Goal: Book appointment/travel/reservation

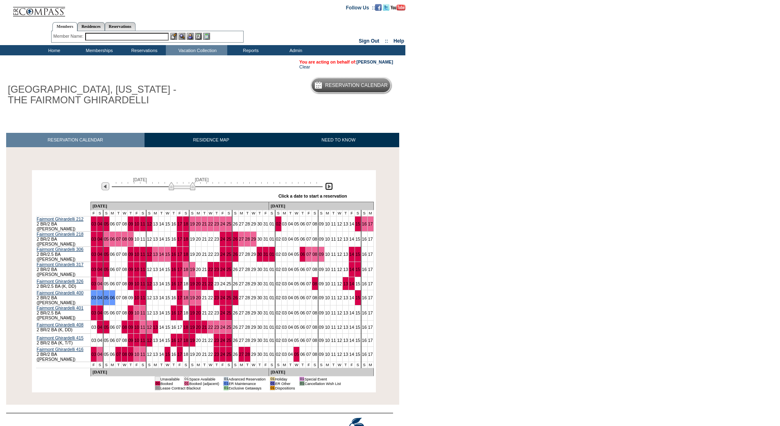
click at [326, 187] on img at bounding box center [329, 186] width 8 height 8
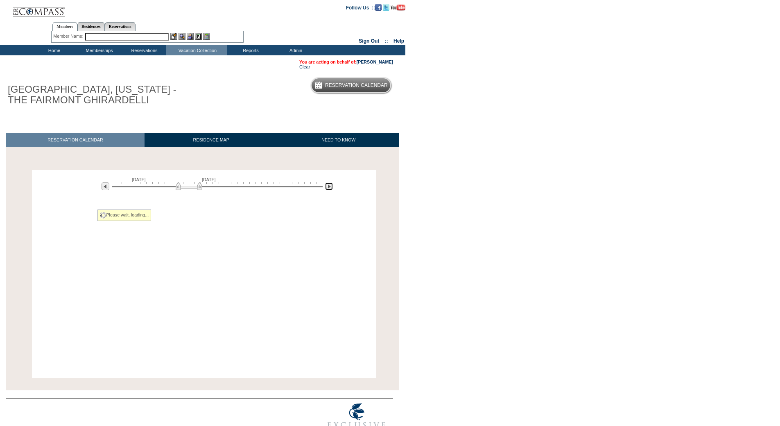
click at [326, 187] on img at bounding box center [329, 186] width 8 height 8
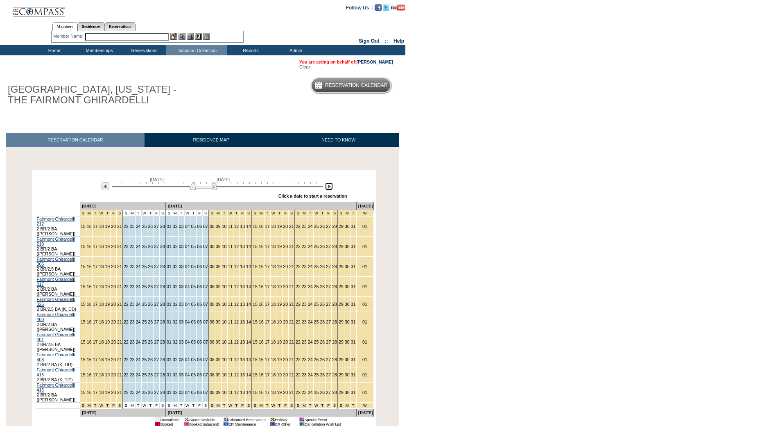
click at [213, 188] on img at bounding box center [203, 186] width 27 height 8
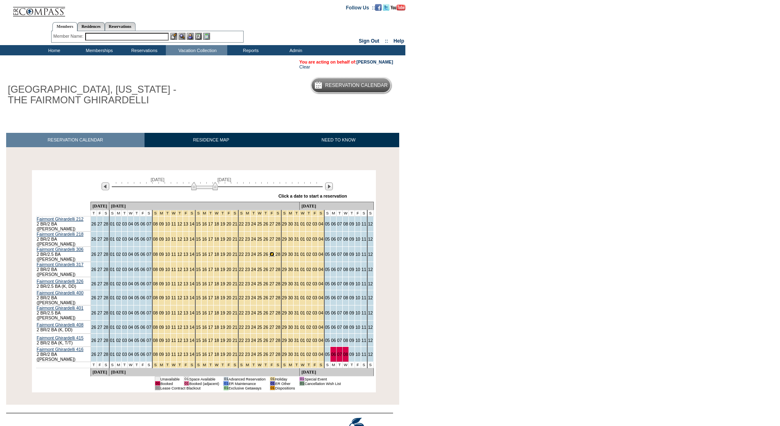
click at [269, 251] on link "27" at bounding box center [271, 253] width 5 height 5
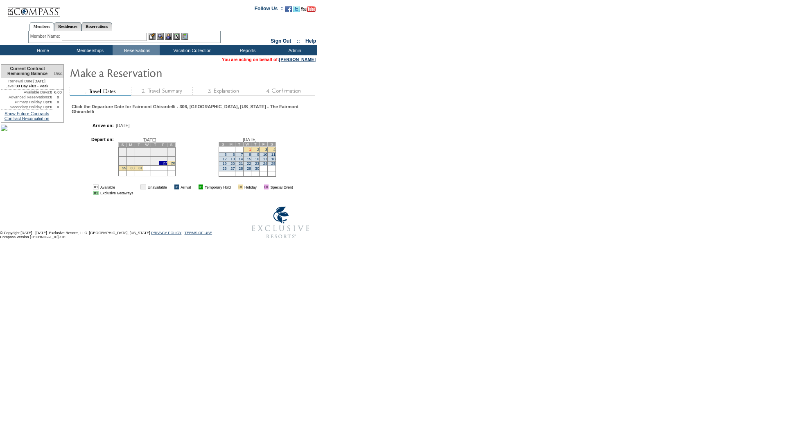
click at [251, 152] on link "1" at bounding box center [250, 149] width 2 height 4
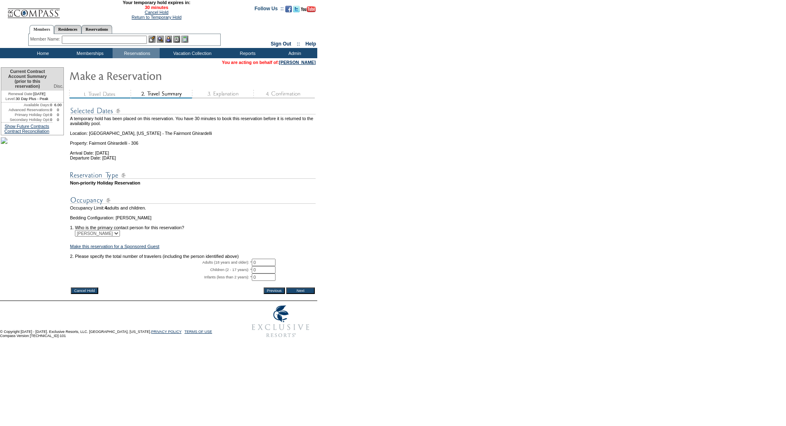
click at [82, 294] on input "Cancel Hold" at bounding box center [84, 290] width 27 height 7
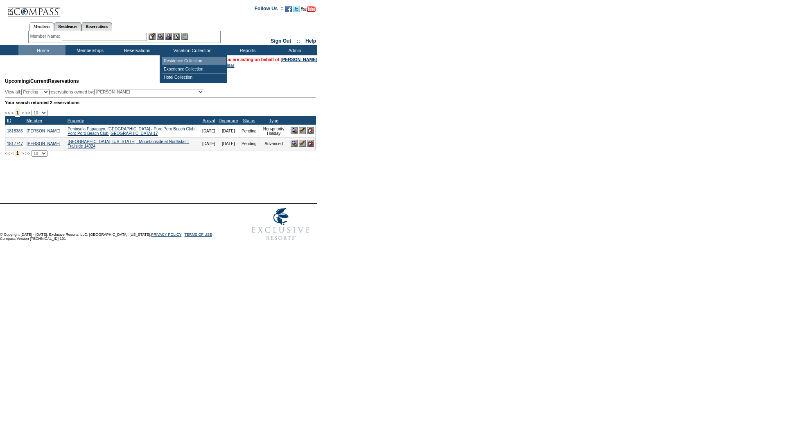
click at [177, 62] on td "Residence Collection" at bounding box center [194, 61] width 64 height 8
